Goal: Task Accomplishment & Management: Use online tool/utility

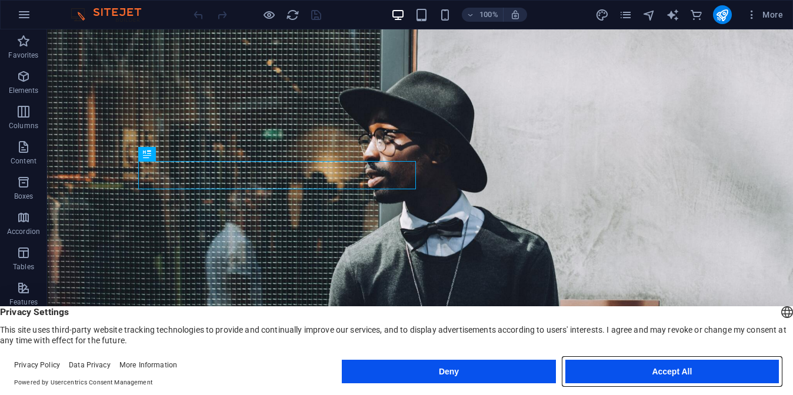
click at [595, 381] on button "Accept All" at bounding box center [672, 372] width 214 height 24
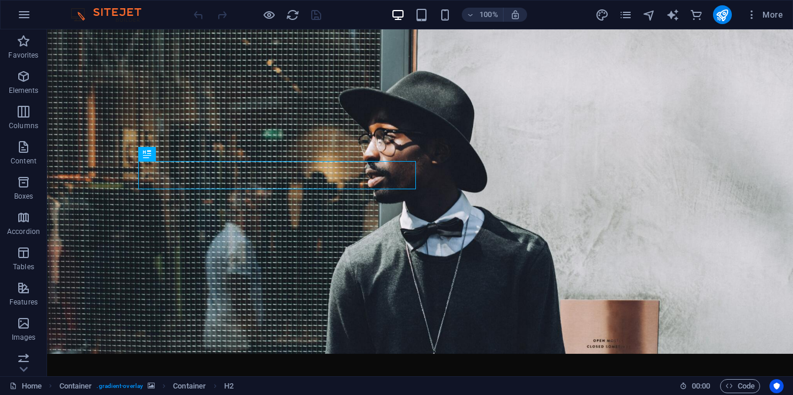
drag, startPoint x: 353, startPoint y: 11, endPoint x: 401, endPoint y: 6, distance: 48.5
click at [401, 6] on div "100% More" at bounding box center [489, 14] width 596 height 19
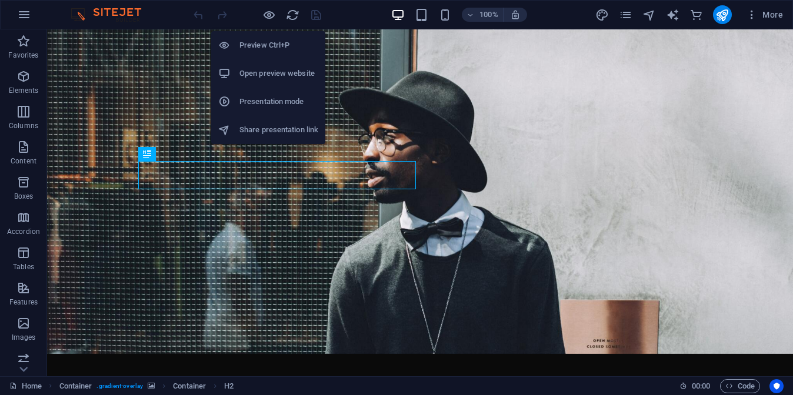
click at [254, 46] on h6 "Preview Ctrl+P" at bounding box center [278, 45] width 79 height 14
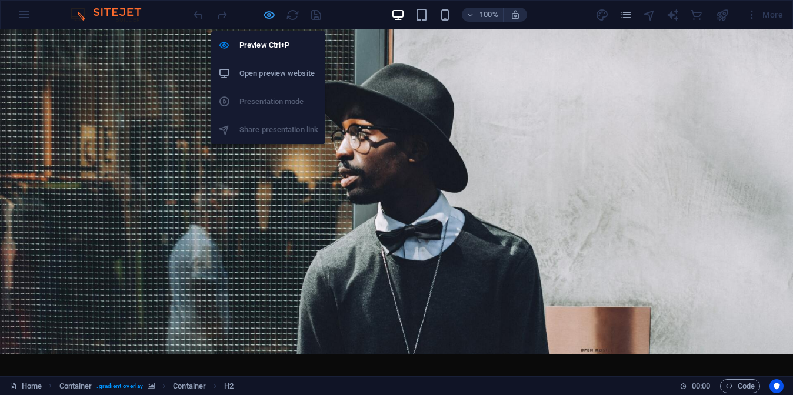
click at [268, 17] on icon "button" at bounding box center [269, 15] width 14 height 14
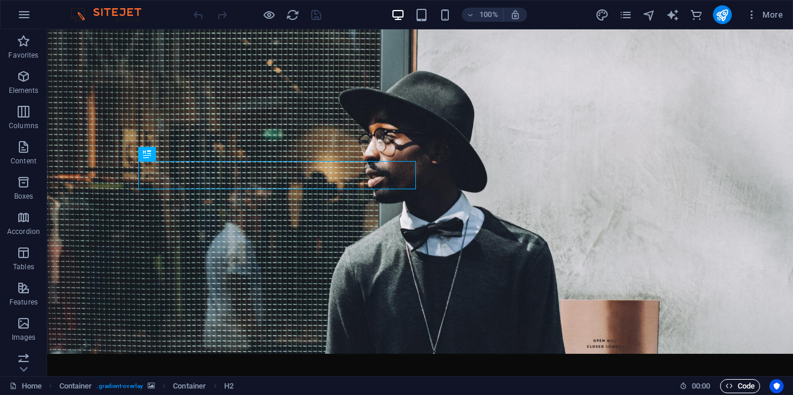
click at [737, 388] on span "Code" at bounding box center [739, 386] width 29 height 14
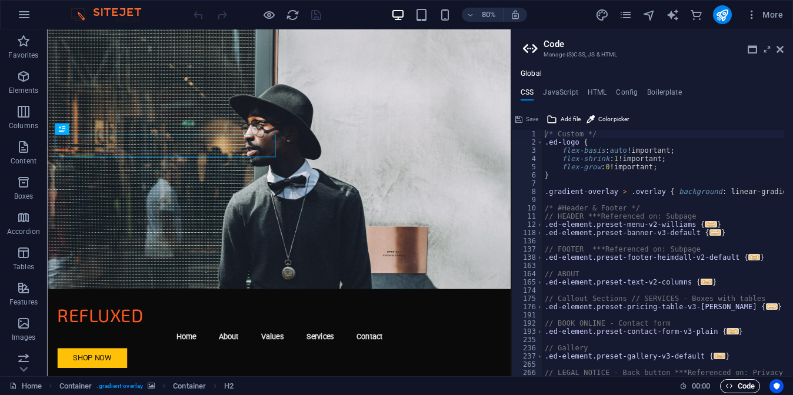
click at [737, 388] on span "Code" at bounding box center [739, 386] width 29 height 14
click at [778, 48] on icon at bounding box center [779, 49] width 7 height 9
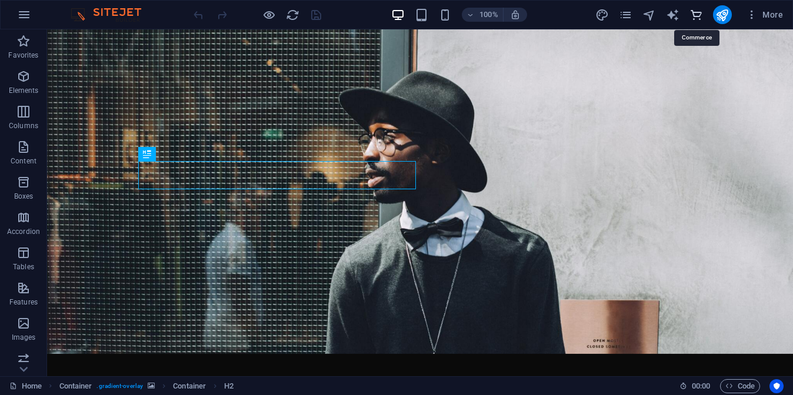
click at [695, 19] on icon "commerce" at bounding box center [696, 15] width 14 height 14
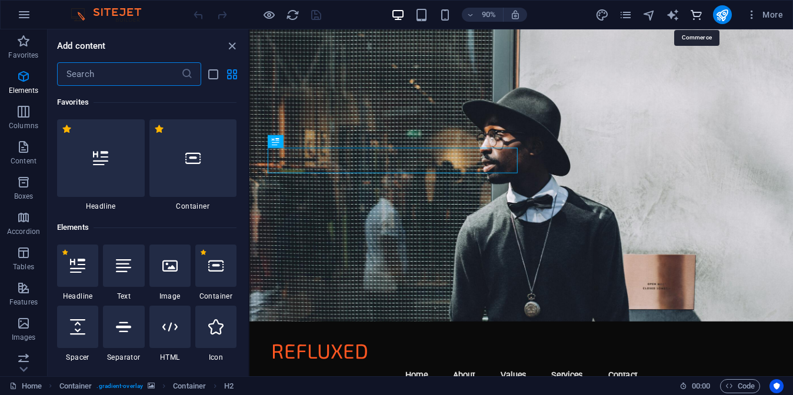
scroll to position [11336, 0]
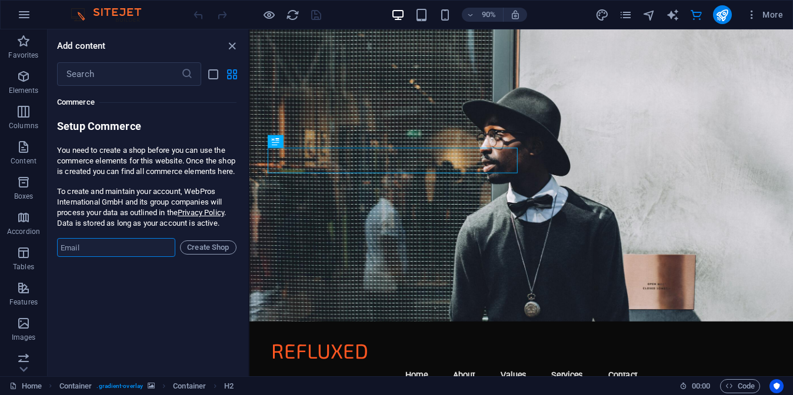
click at [146, 255] on input "email" at bounding box center [116, 247] width 118 height 19
type input "[DOMAIN_NAME][EMAIL_ADDRESS][DOMAIN_NAME]"
click at [198, 255] on span "Create Shop" at bounding box center [208, 248] width 46 height 14
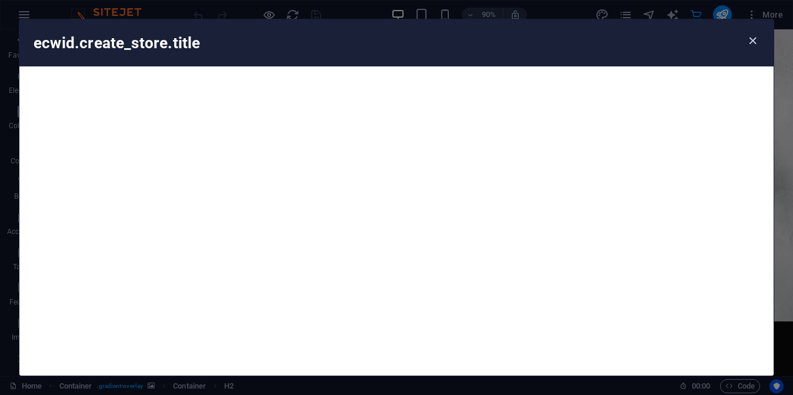
click at [752, 42] on icon "button" at bounding box center [753, 41] width 14 height 14
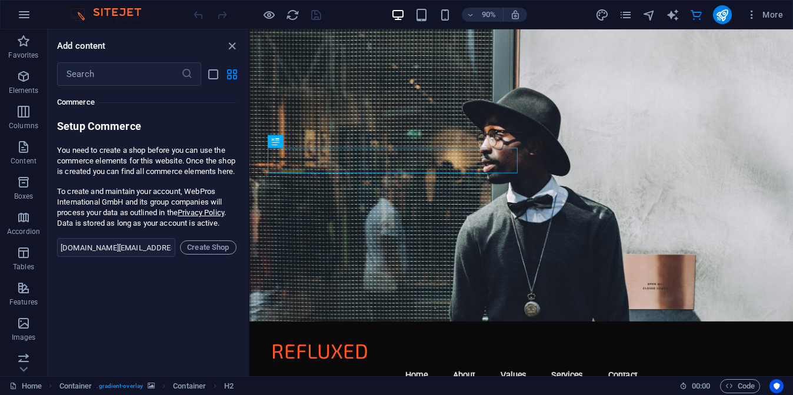
click at [187, 319] on div "Favorites 1 Star Headline 1 Star Container Elements 1 Star Headline 1 Star Text…" at bounding box center [148, 226] width 201 height 281
click at [230, 58] on div "Add content ​ Favorites 1 Star Headline 1 Star Container Elements 1 Star Headli…" at bounding box center [148, 202] width 201 height 347
click at [230, 50] on icon "close panel" at bounding box center [232, 46] width 14 height 14
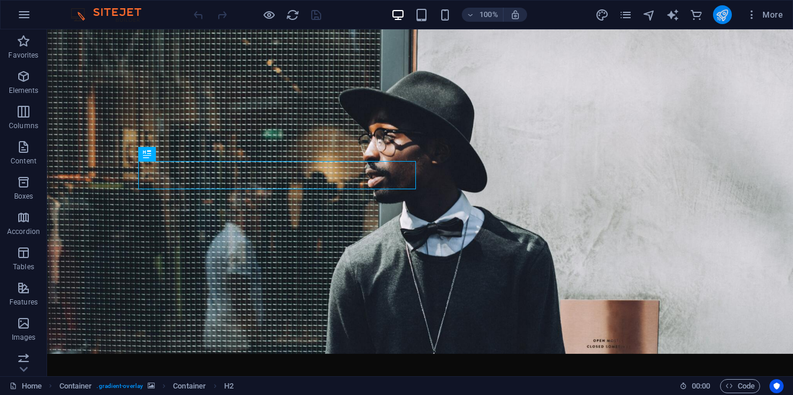
click at [721, 14] on icon "publish" at bounding box center [722, 15] width 14 height 14
